Goal: Information Seeking & Learning: Learn about a topic

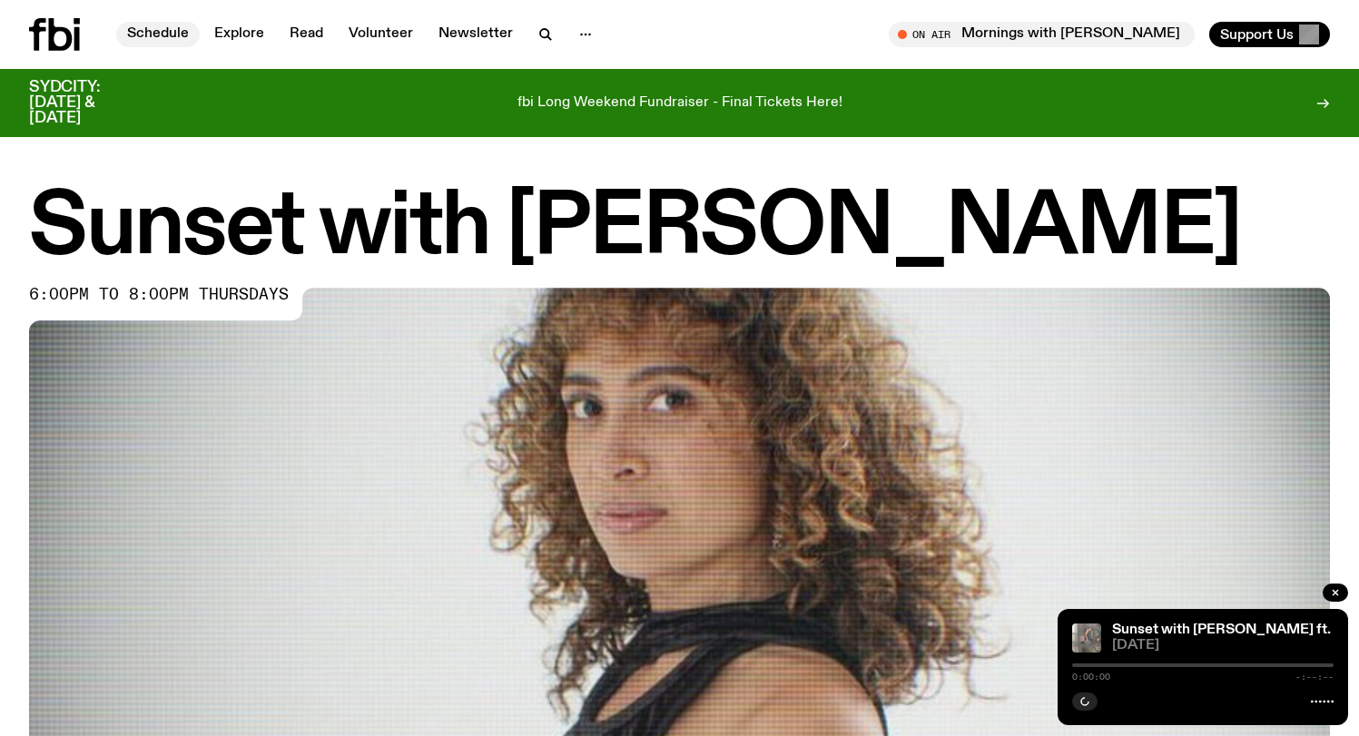
click at [143, 31] on link "Schedule" at bounding box center [158, 34] width 84 height 25
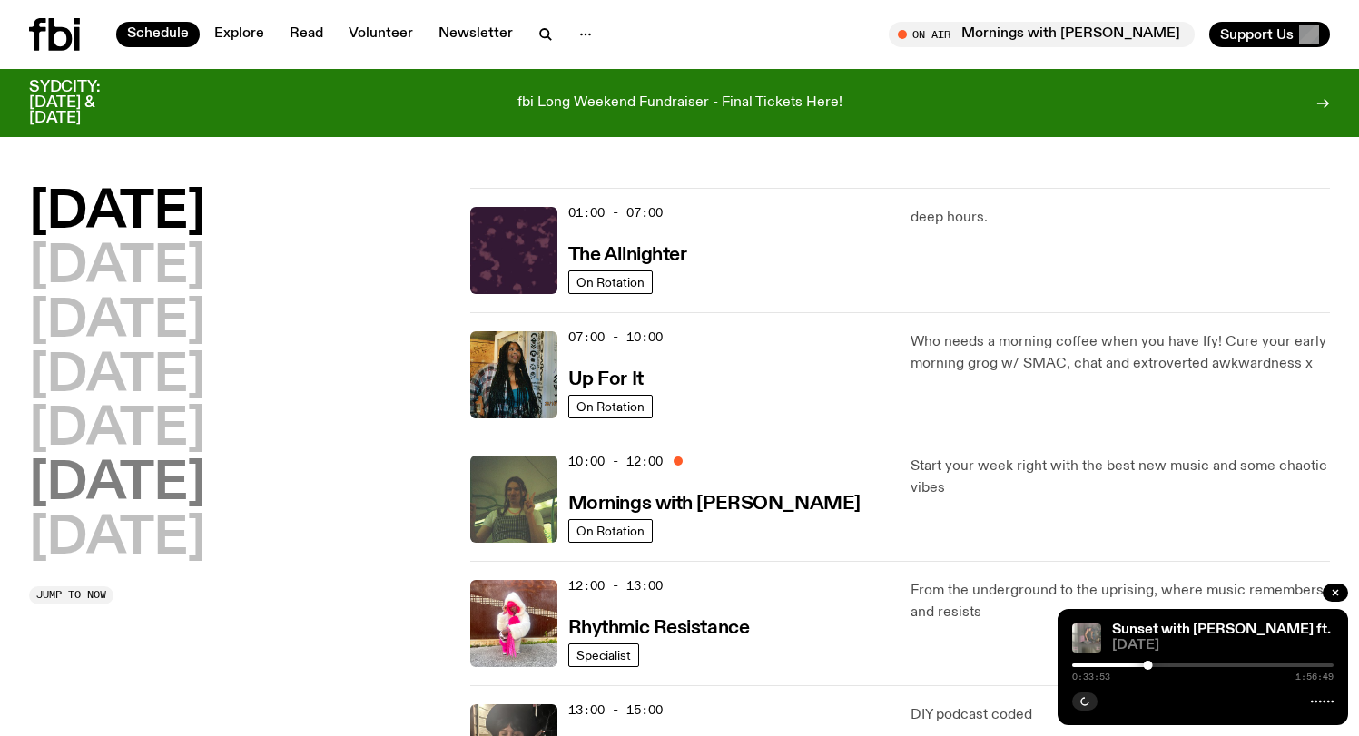
click at [148, 487] on h2 "[DATE]" at bounding box center [117, 484] width 176 height 51
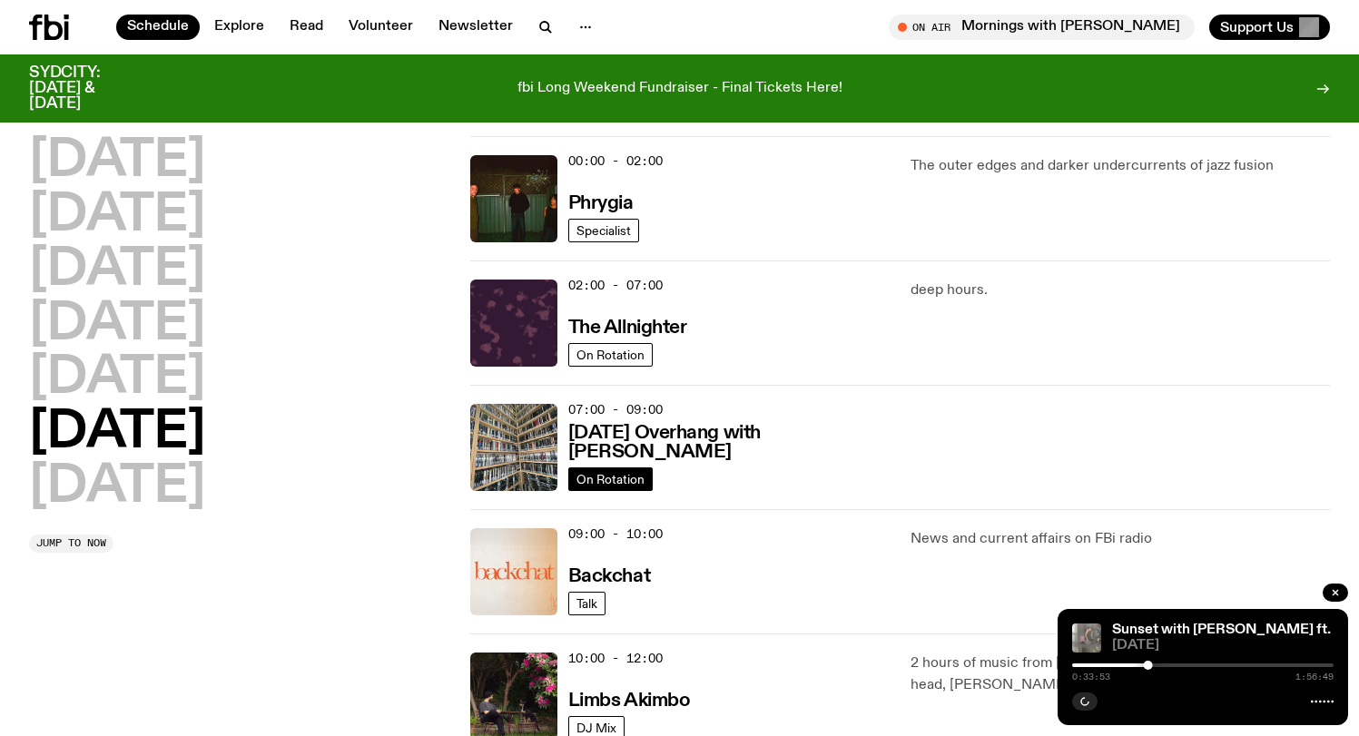
scroll to position [50, 0]
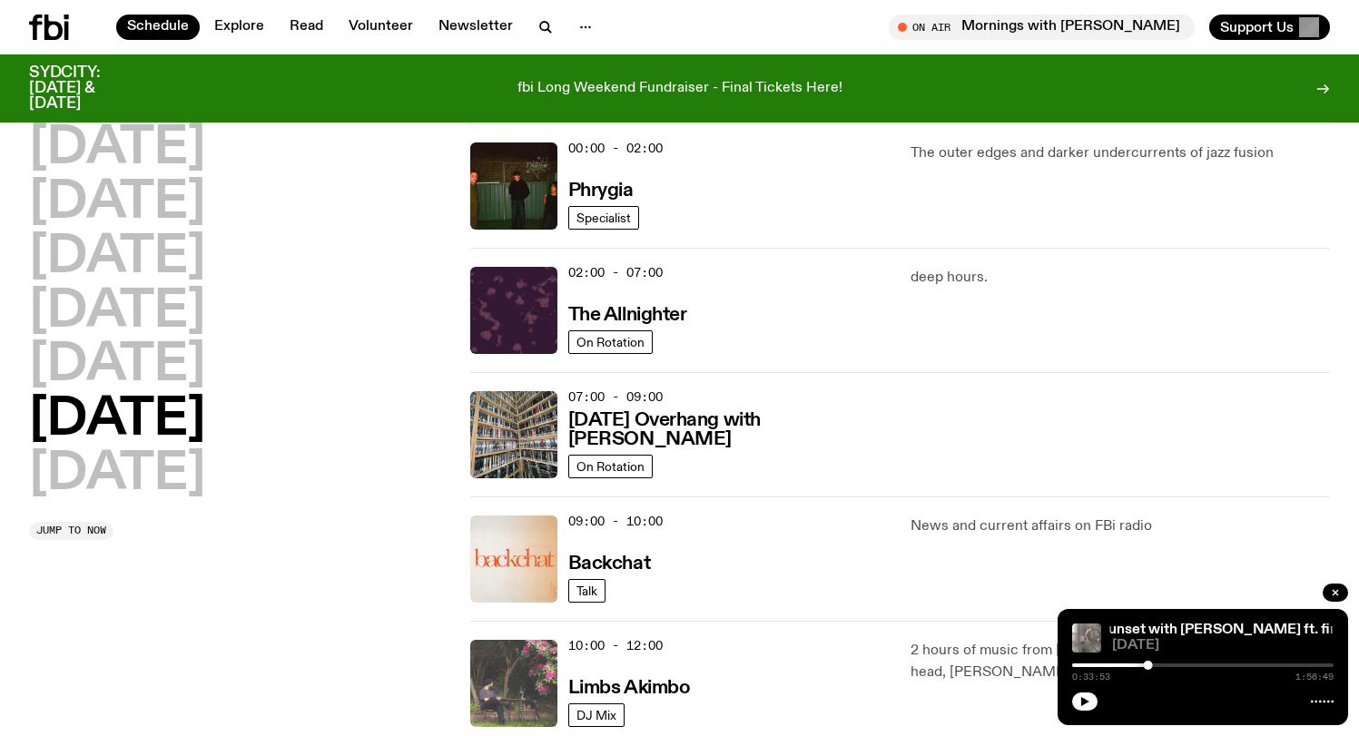
click at [530, 688] on img at bounding box center [513, 683] width 87 height 87
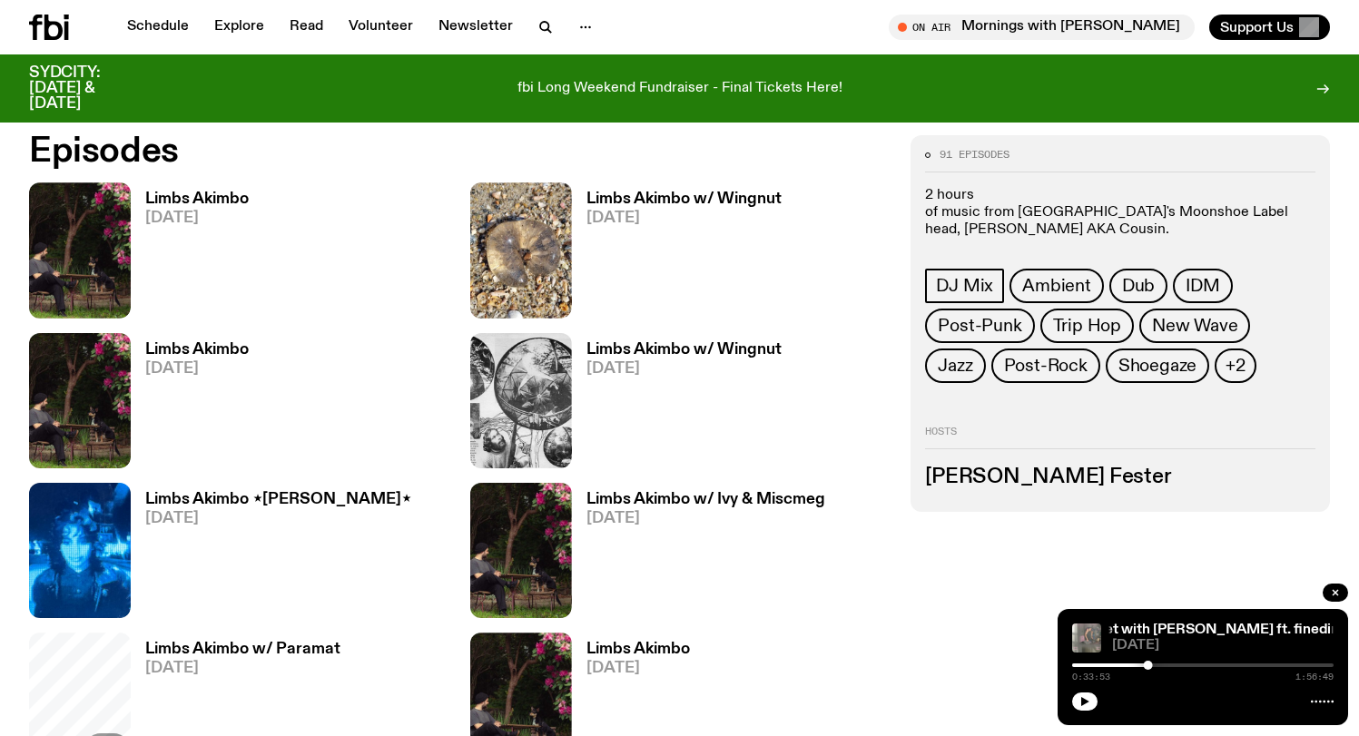
scroll to position [928, 0]
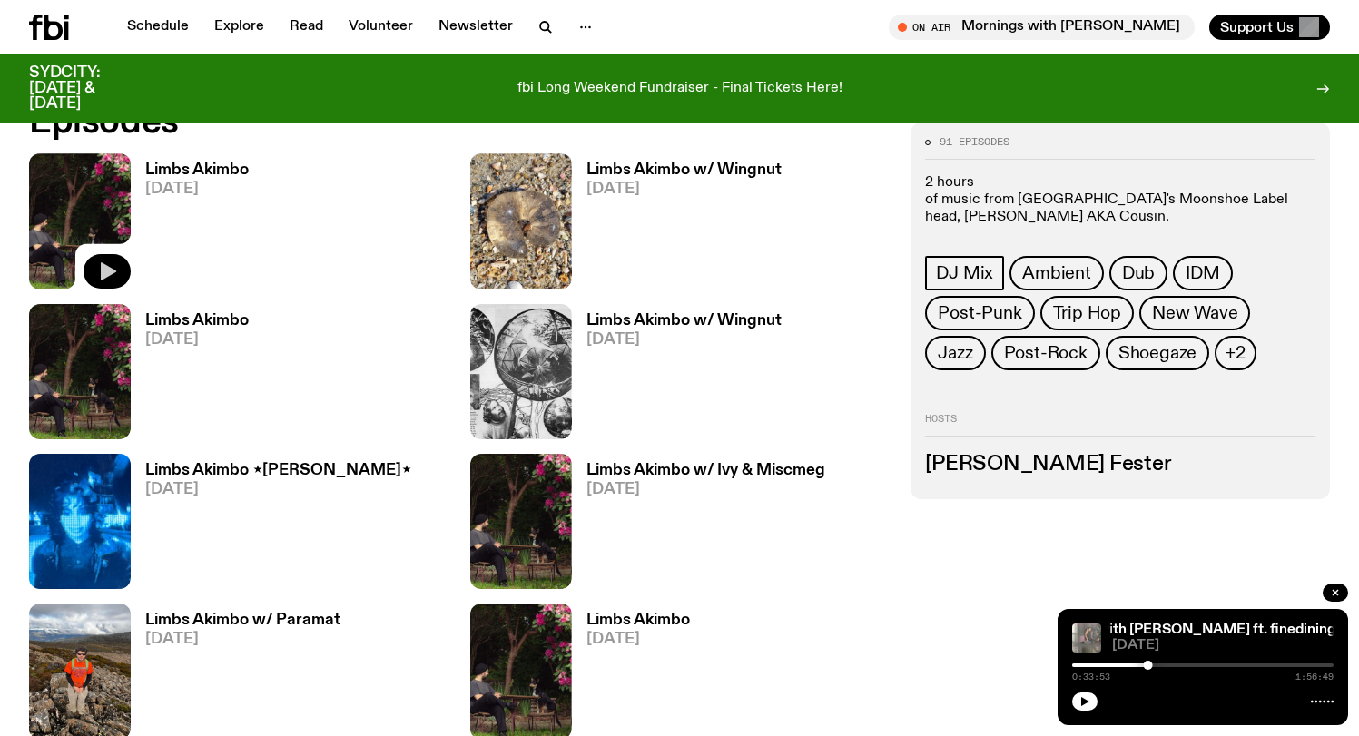
click at [106, 269] on icon "button" at bounding box center [108, 271] width 15 height 18
